Goal: Find specific page/section: Find specific page/section

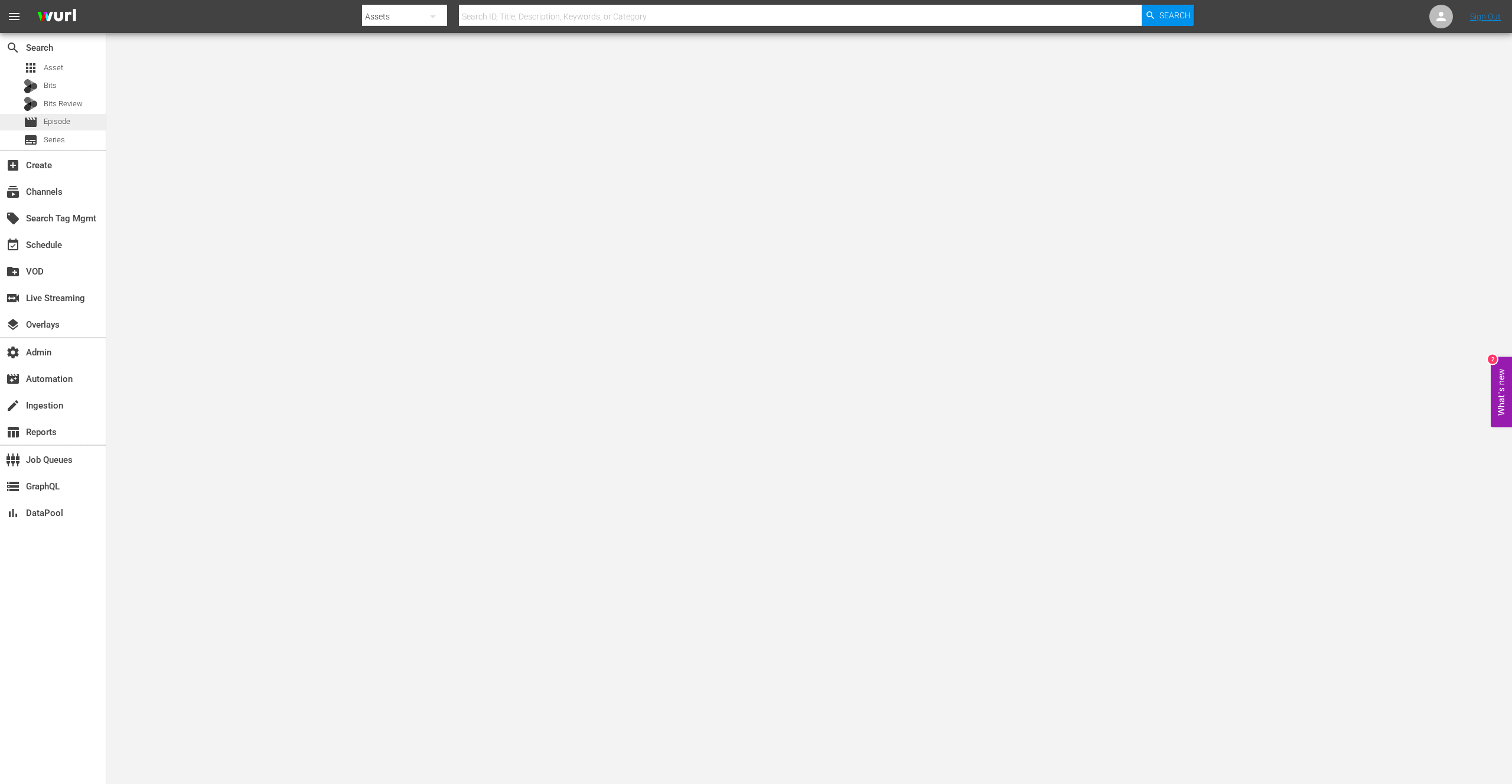
click at [59, 115] on div "movie Episode" at bounding box center [46, 123] width 46 height 17
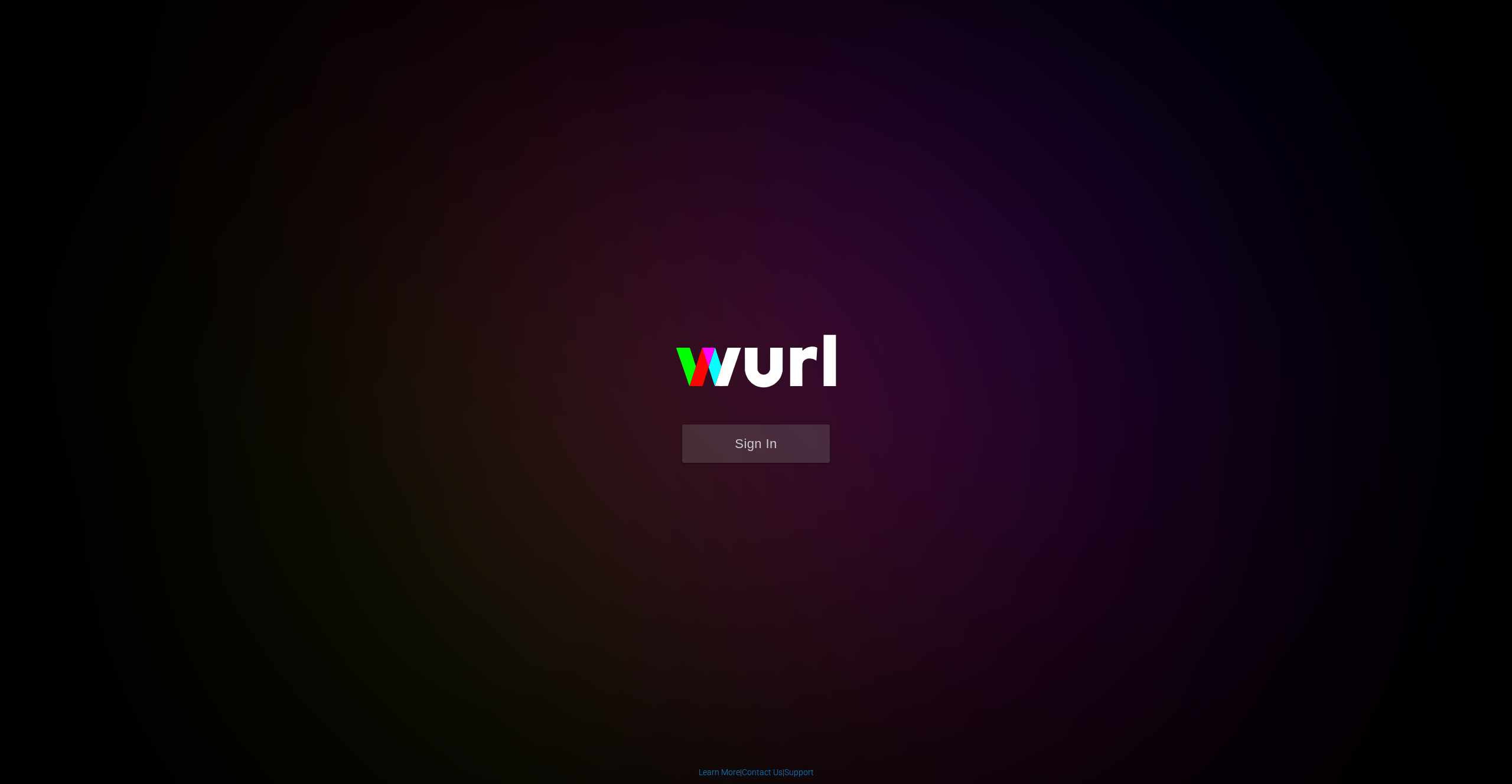
click at [784, 465] on form "Sign In" at bounding box center [756, 450] width 236 height 50
click at [768, 449] on button "Sign In" at bounding box center [756, 443] width 148 height 38
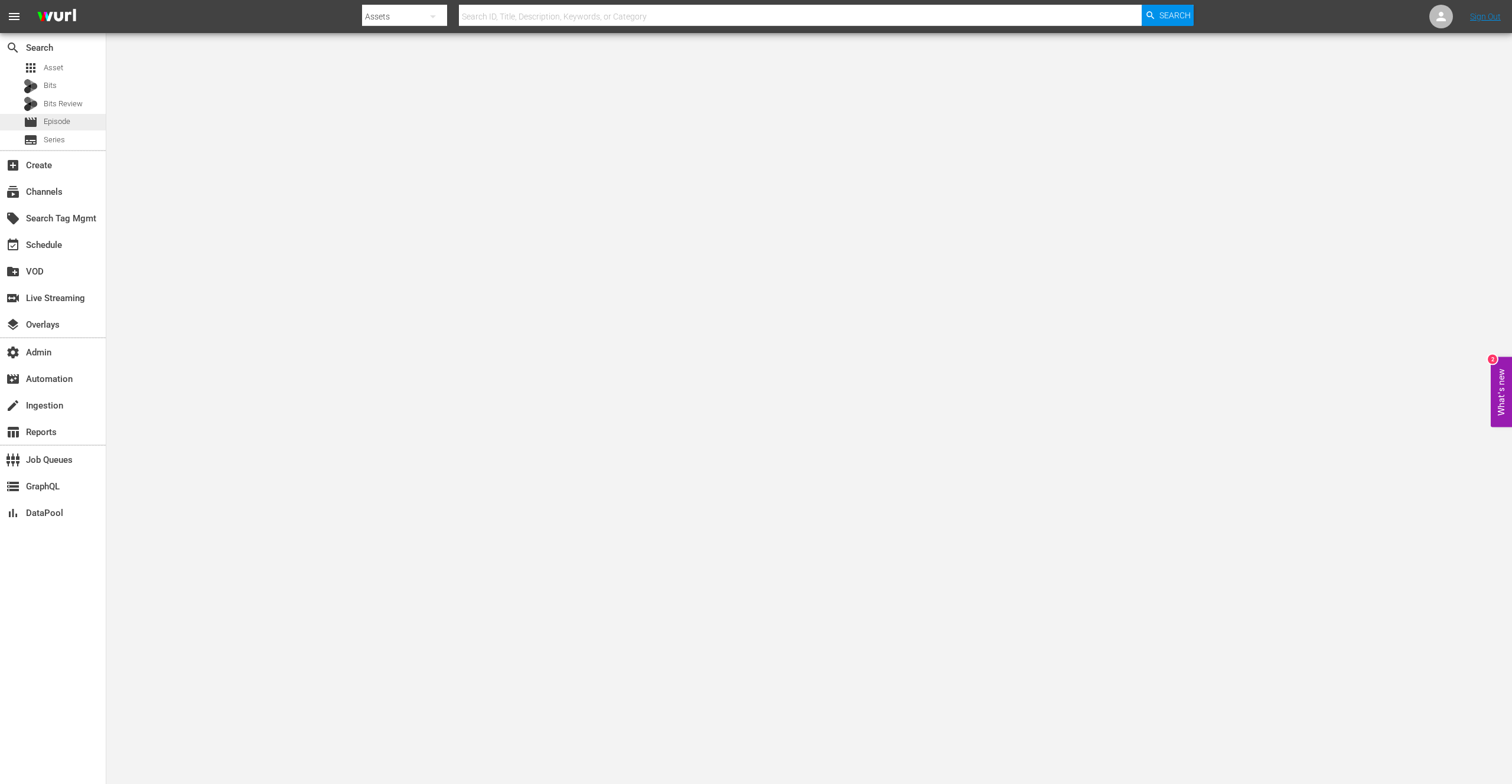
click at [41, 124] on div "movie Episode" at bounding box center [46, 123] width 46 height 17
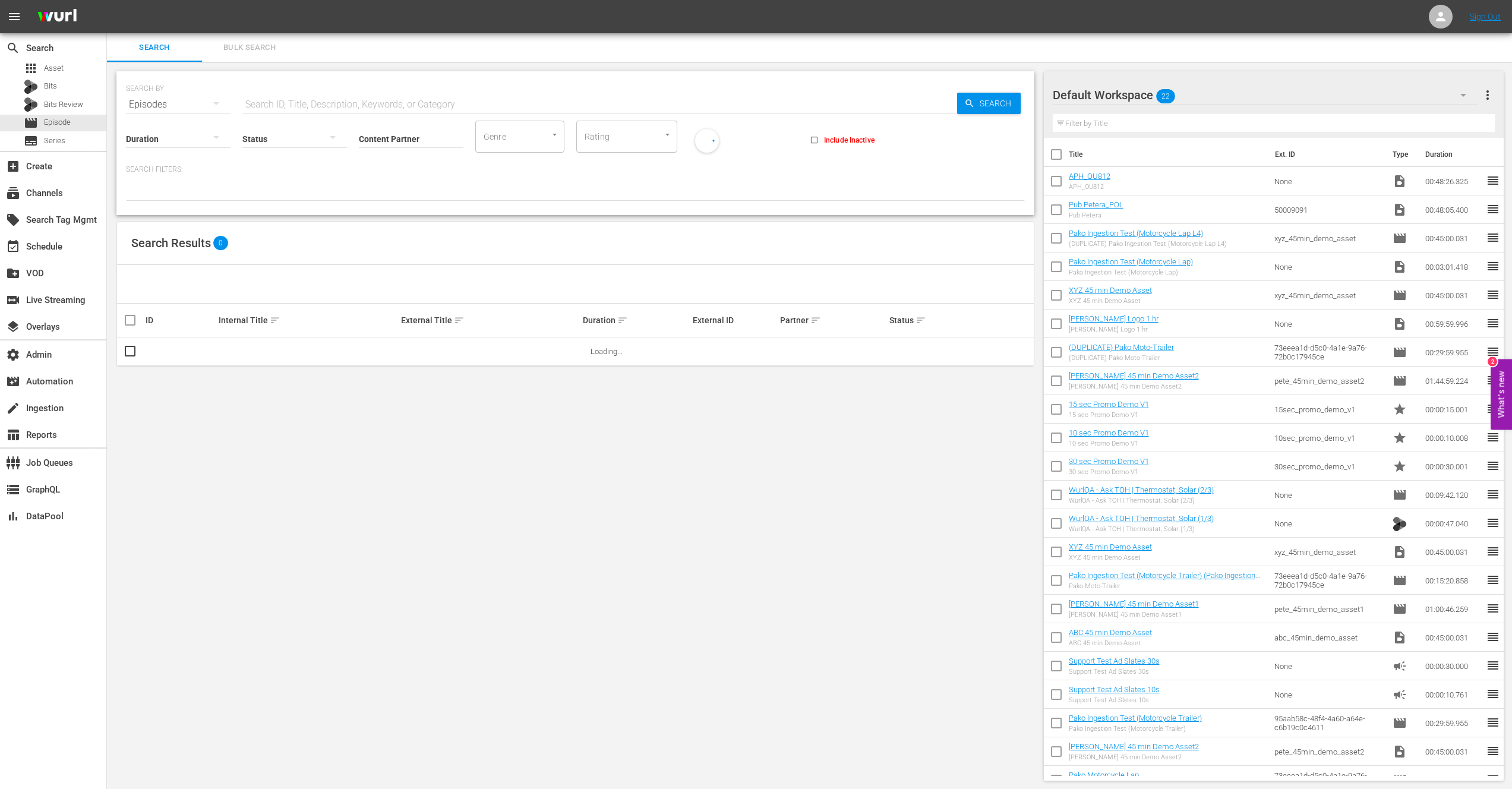
click at [352, 108] on input "text" at bounding box center [599, 105] width 715 height 29
paste input "Kitchen Secrets"
type input "Kitchen Secrets"
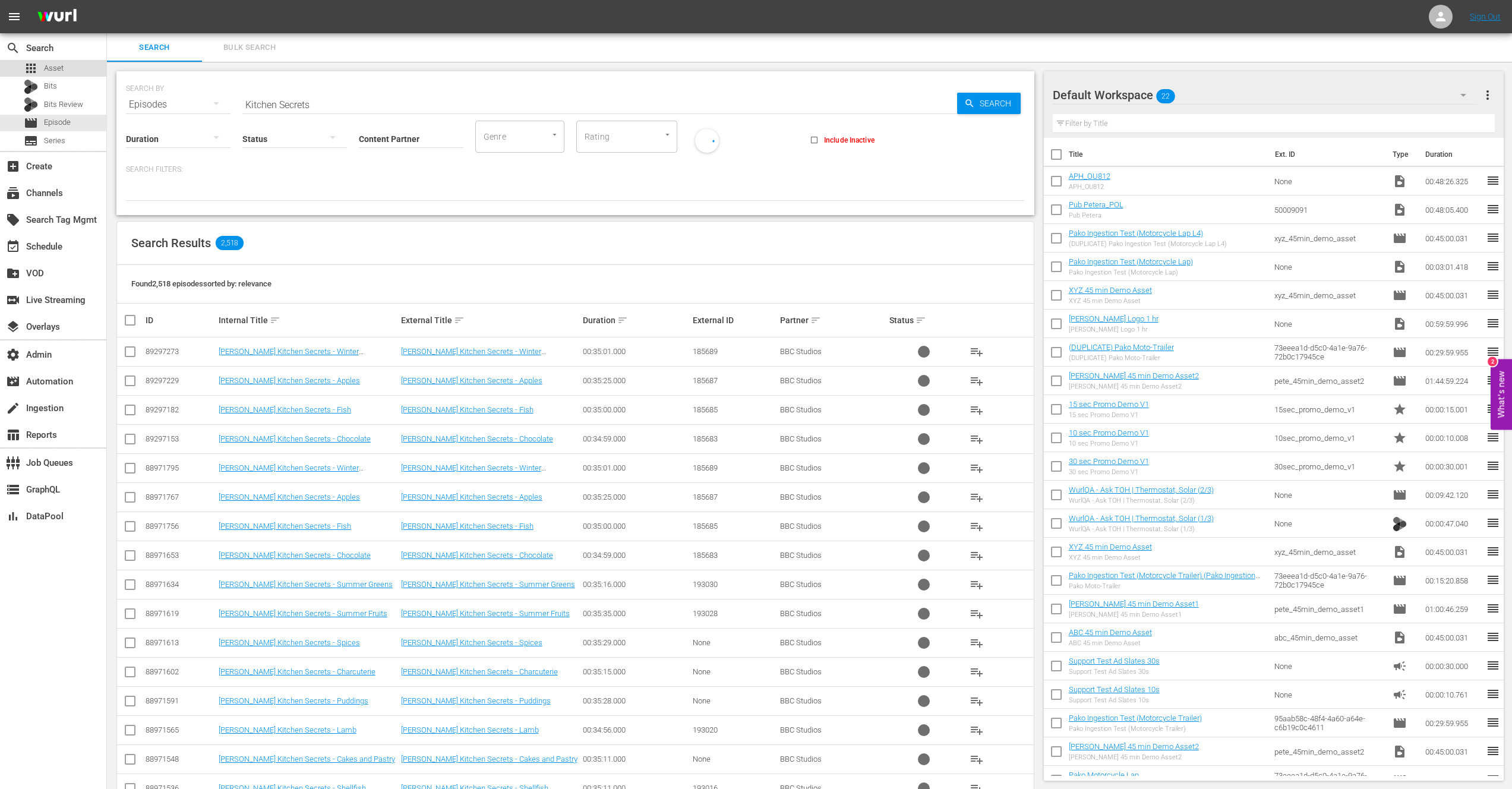
click at [55, 68] on span "Asset" at bounding box center [53, 68] width 20 height 12
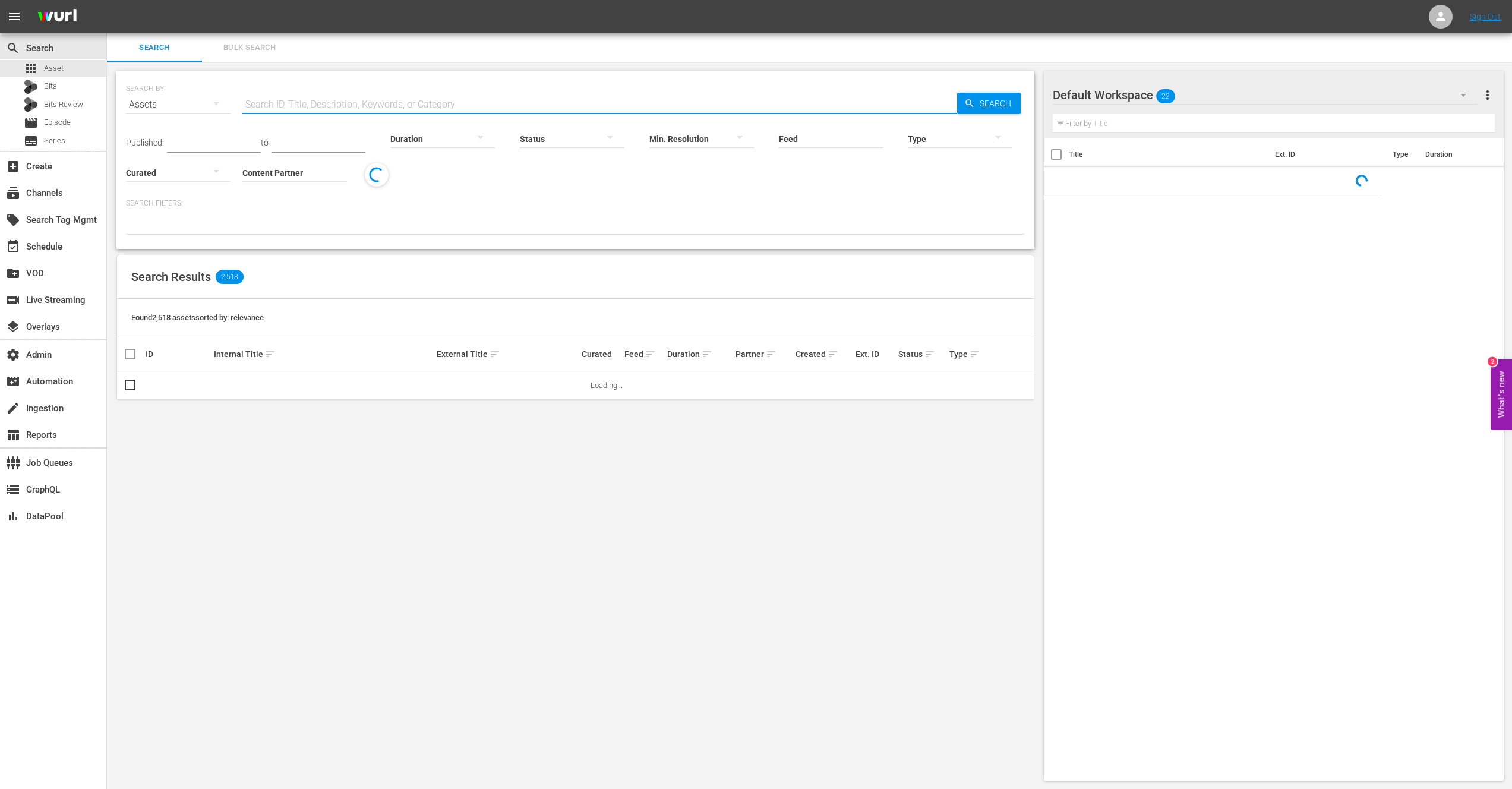
click at [336, 99] on input "text" at bounding box center [599, 105] width 715 height 29
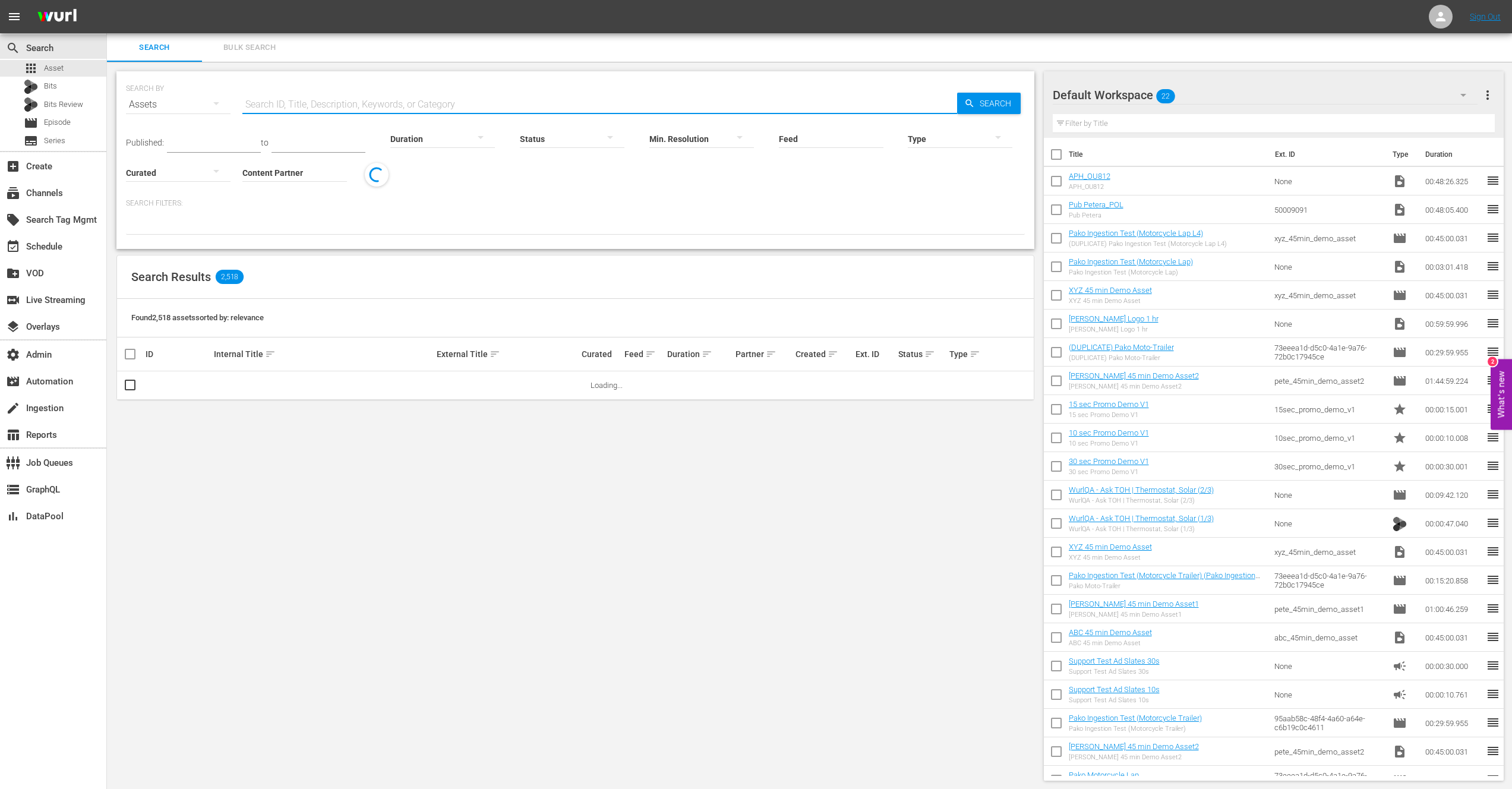
paste input "Kitchen Secrets"
type input "Kitchen Secrets"
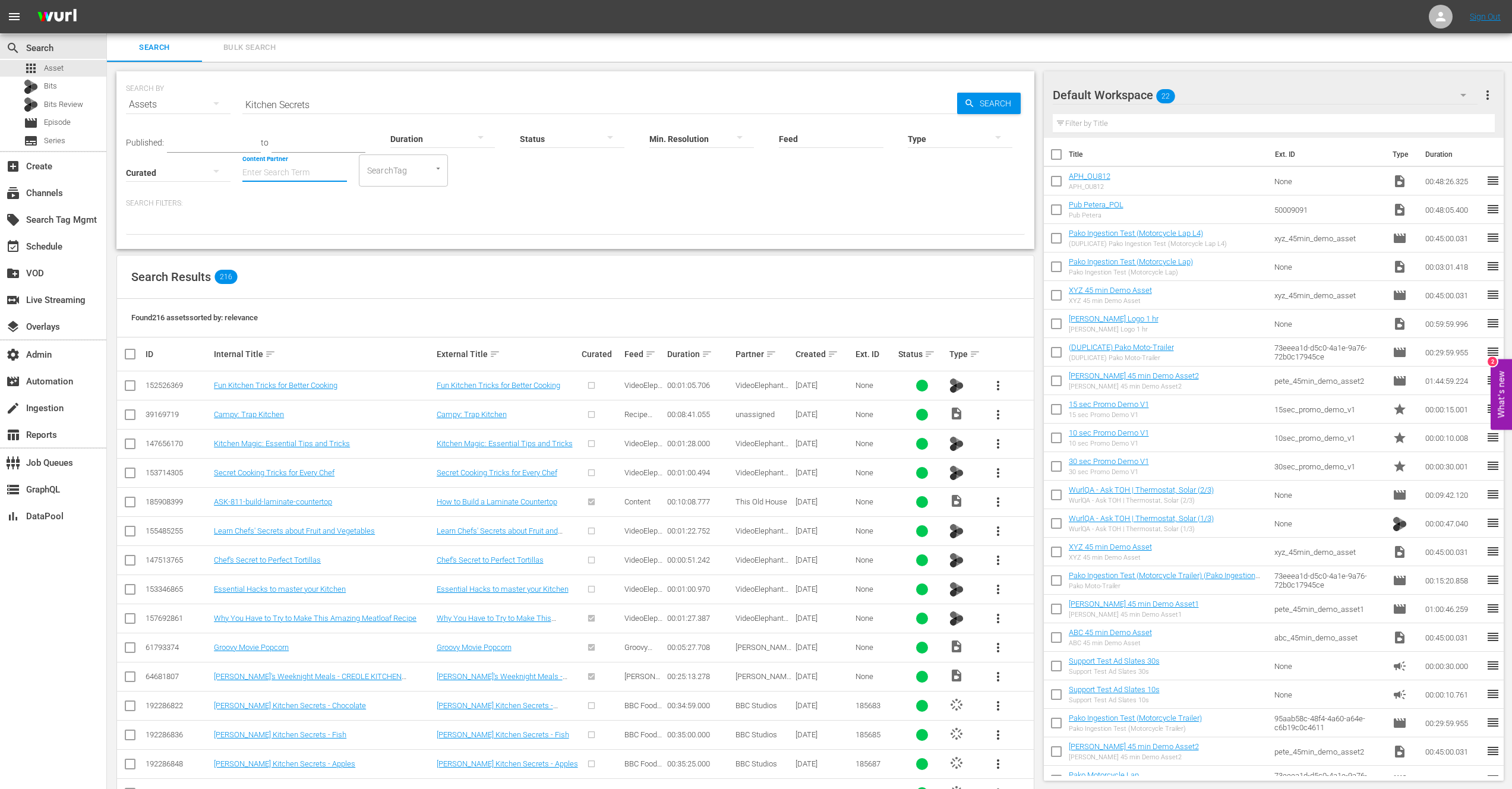
click at [303, 169] on input "Content Partner" at bounding box center [294, 174] width 105 height 43
click at [316, 233] on div "BBC Studios (149)" at bounding box center [339, 234] width 174 height 29
type input "BBC Studios (149)"
